Goal: Find specific page/section: Find specific page/section

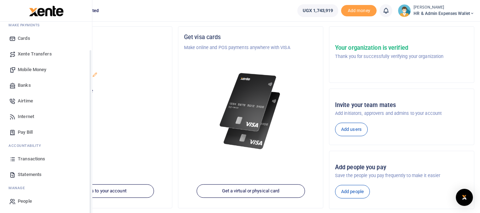
scroll to position [41, 0]
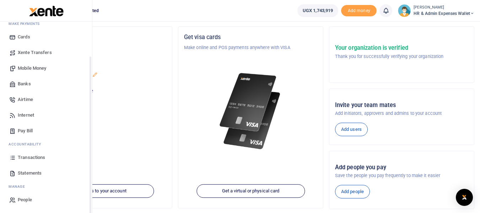
click at [38, 158] on span "Transactions" at bounding box center [31, 157] width 27 height 7
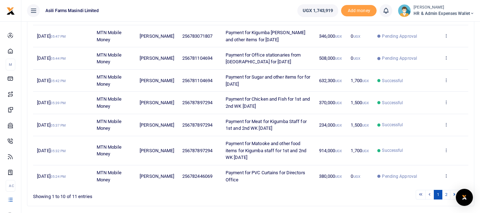
scroll to position [169, 0]
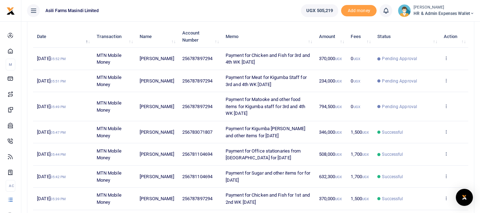
scroll to position [62, 0]
